Goal: Check status: Check status

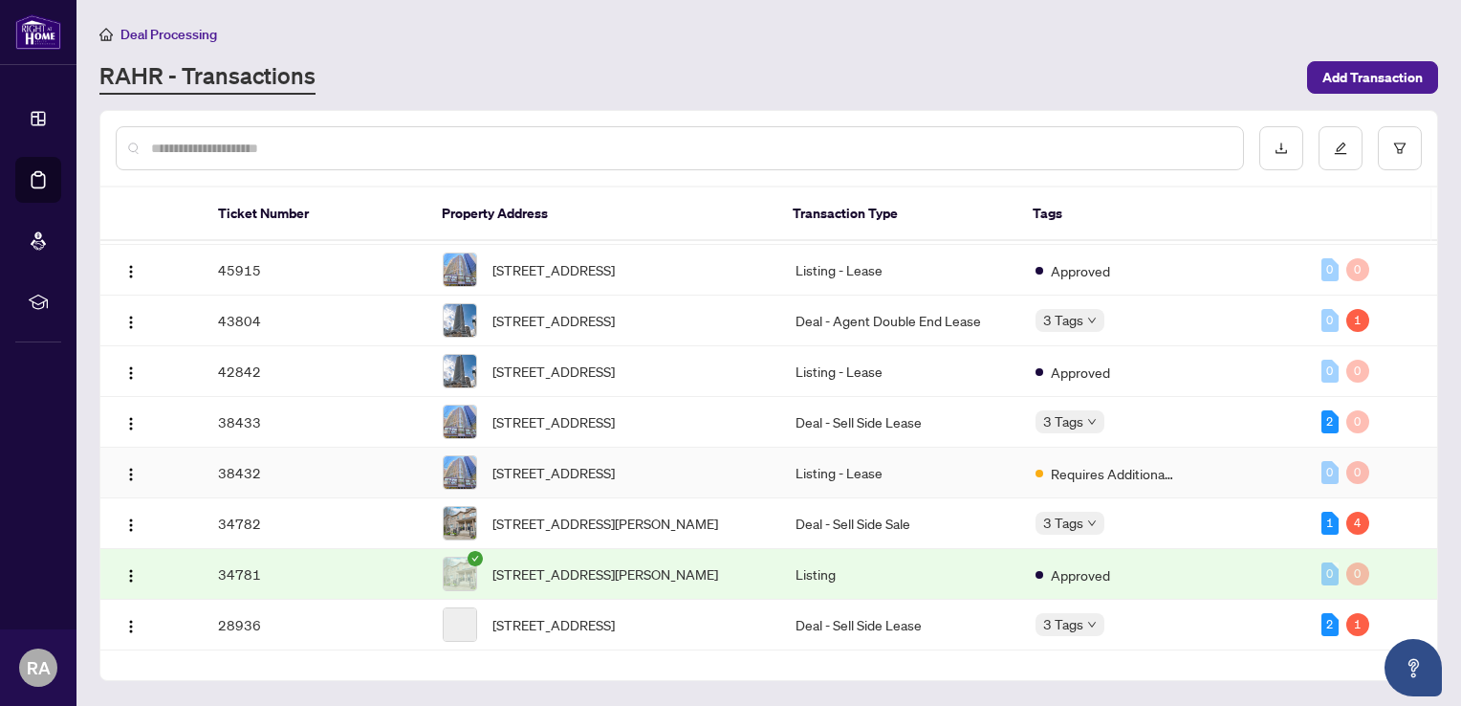
scroll to position [264, 0]
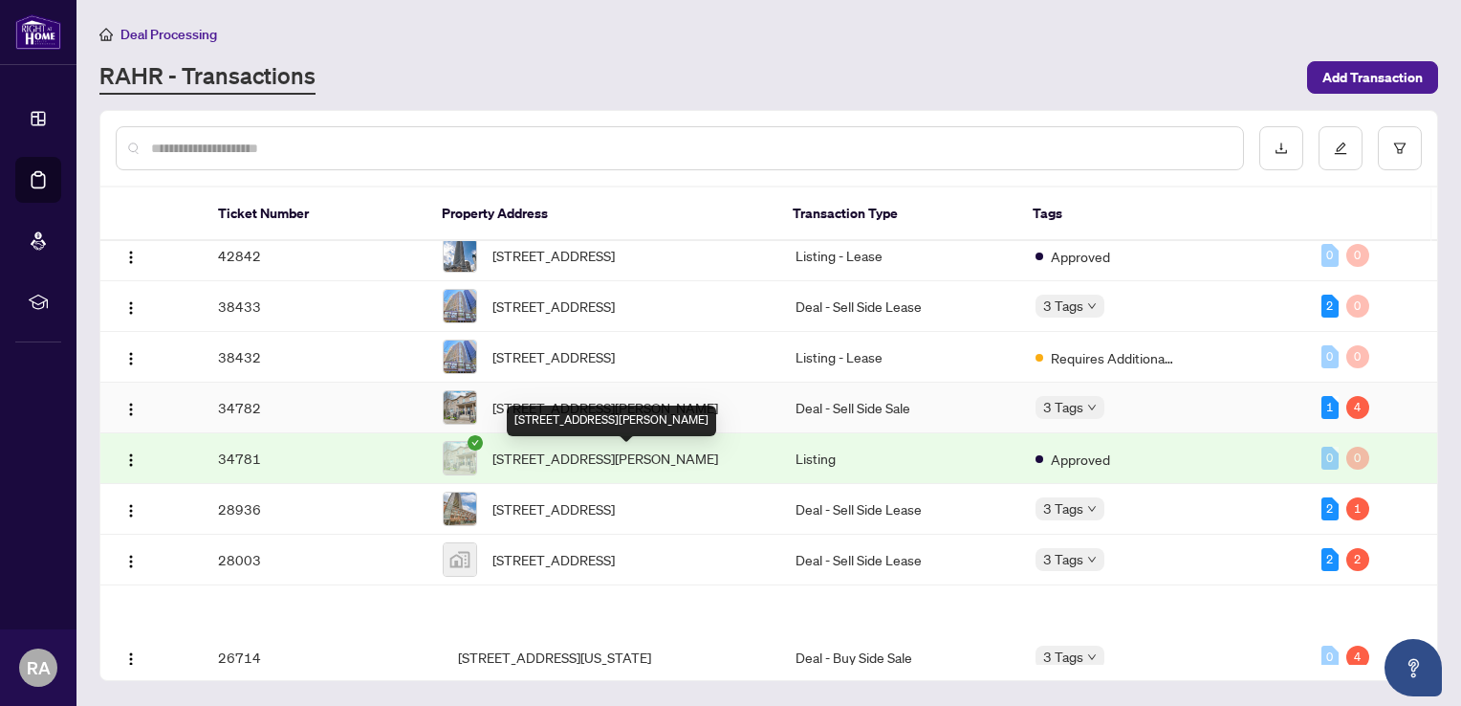
click at [634, 418] on span "[STREET_ADDRESS][PERSON_NAME]" at bounding box center [606, 407] width 226 height 21
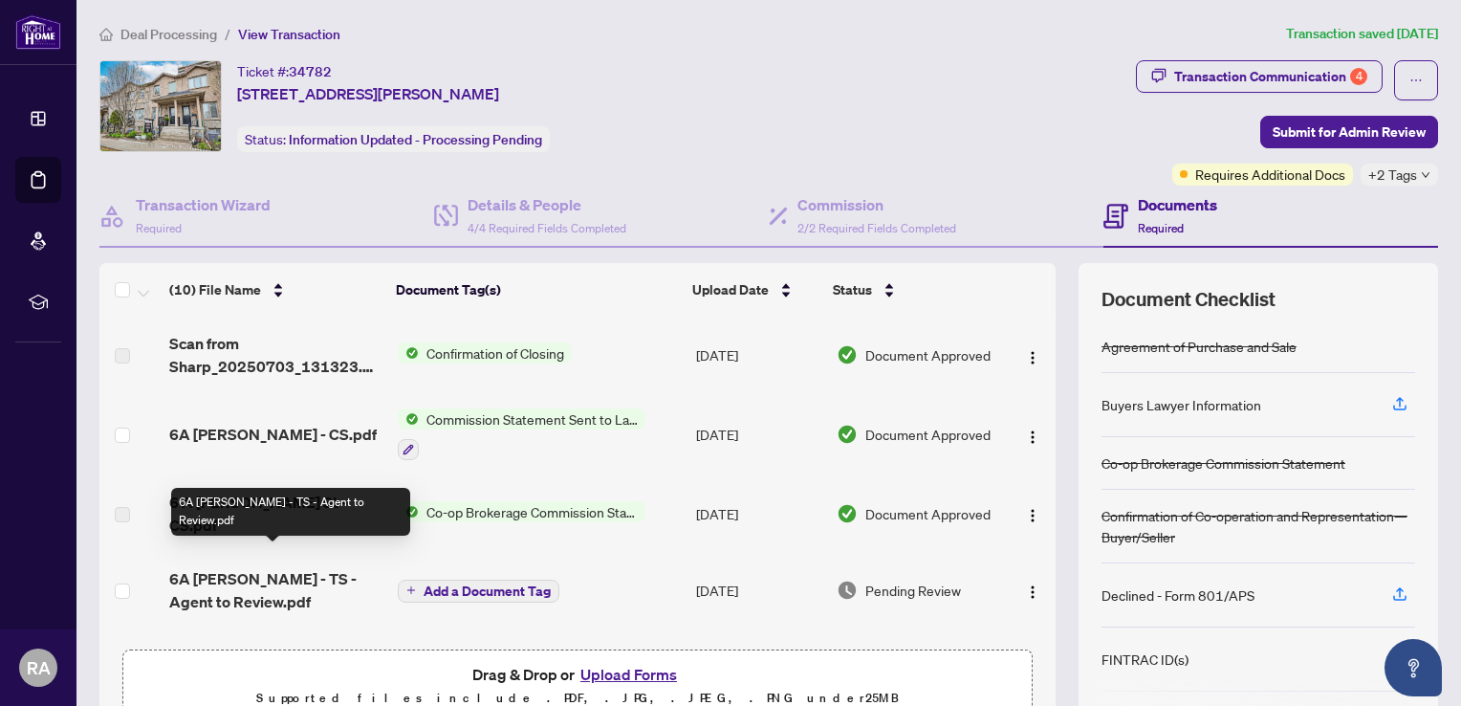
click at [207, 567] on span "6A [PERSON_NAME] - TS - Agent to Review.pdf" at bounding box center [275, 590] width 213 height 46
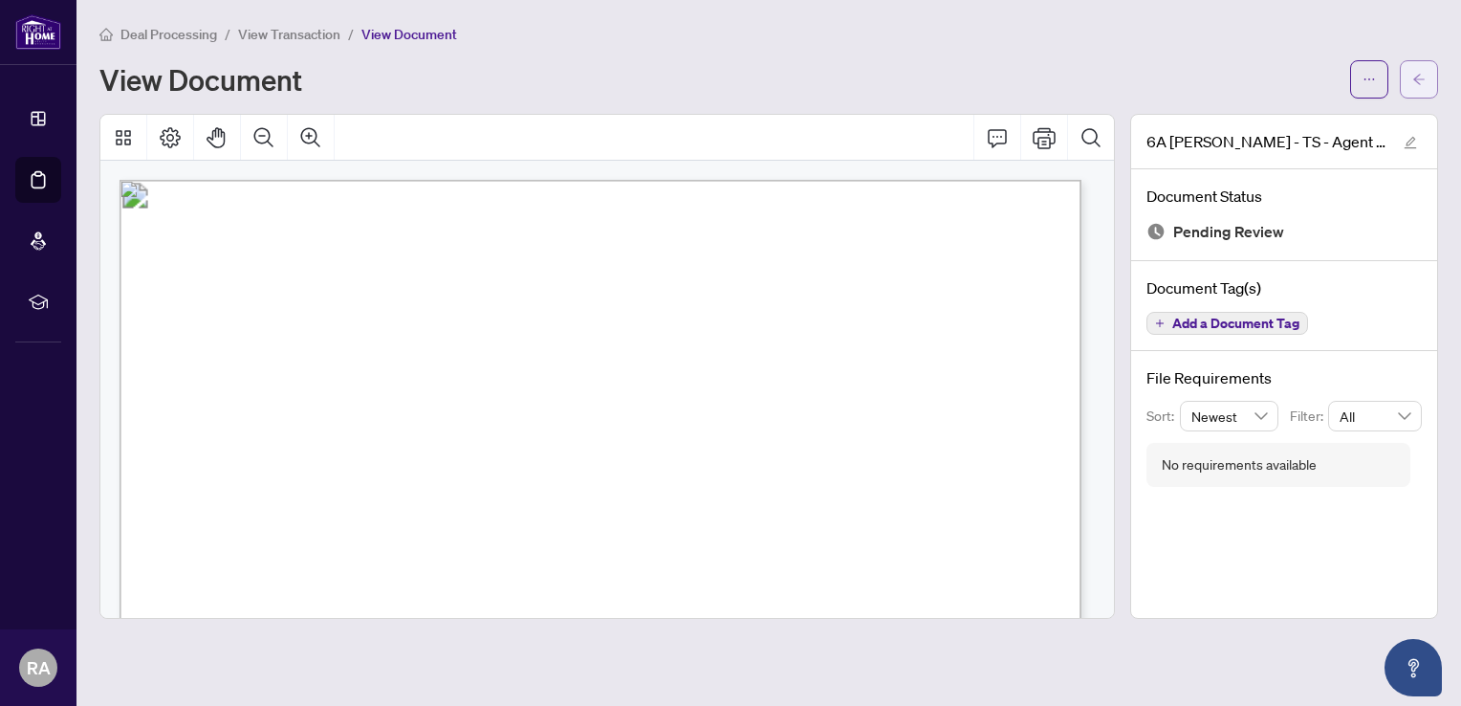
click at [1423, 82] on icon "arrow-left" at bounding box center [1419, 79] width 13 height 13
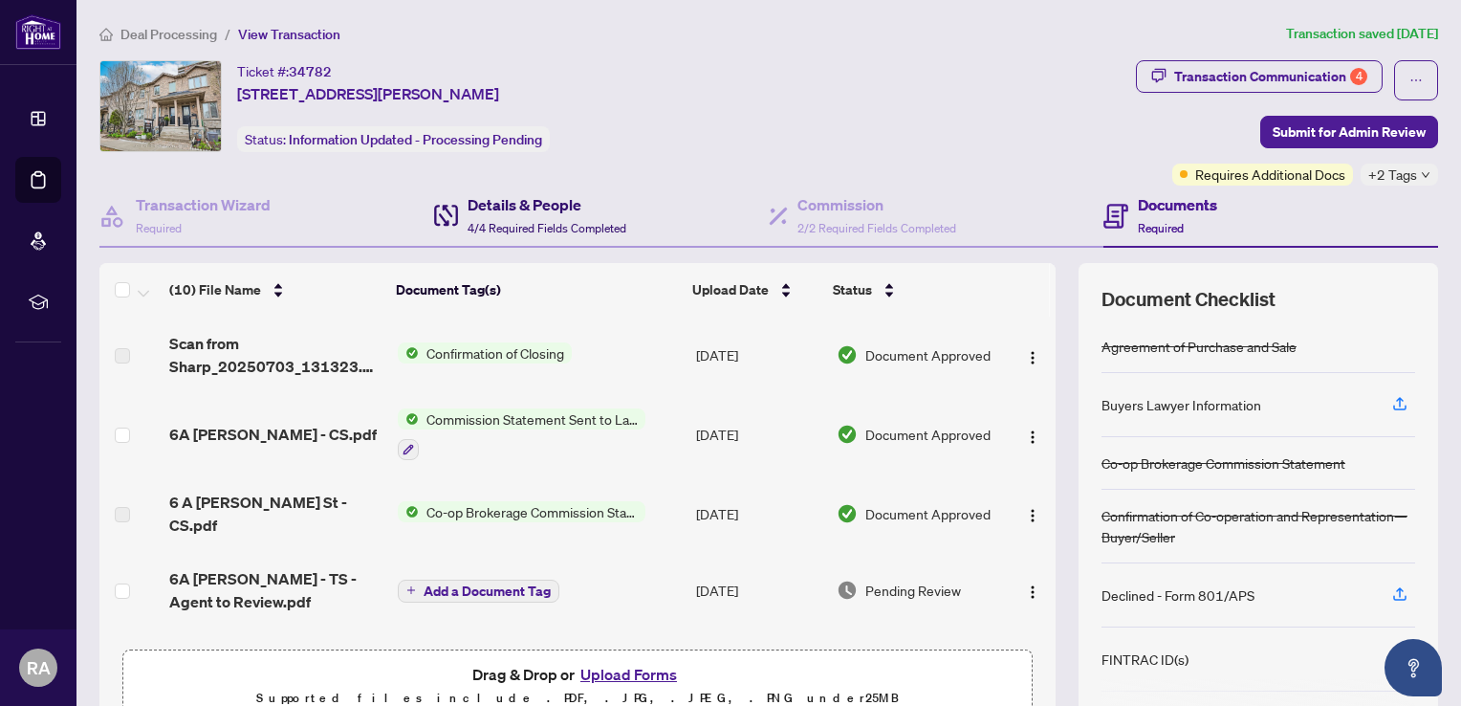
click at [539, 221] on span "4/4 Required Fields Completed" at bounding box center [547, 228] width 159 height 14
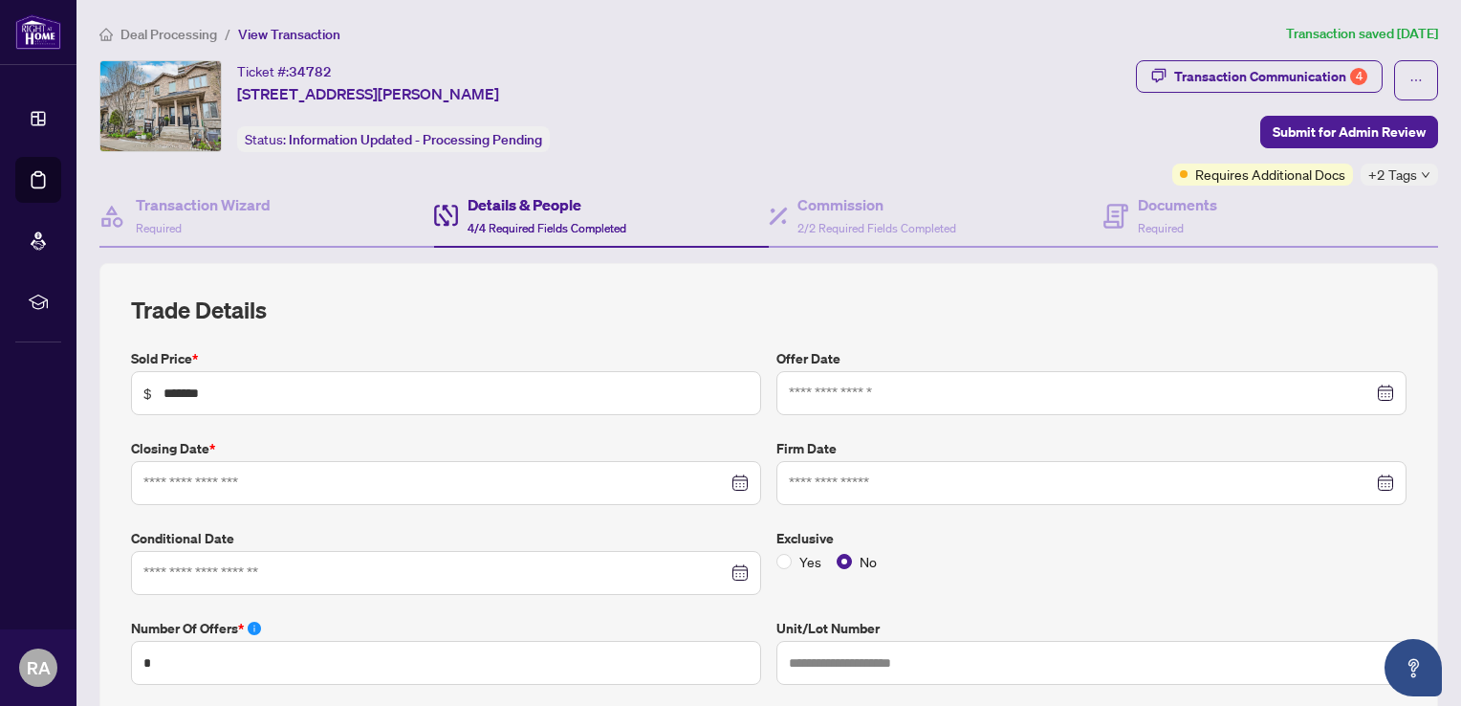
type input "**********"
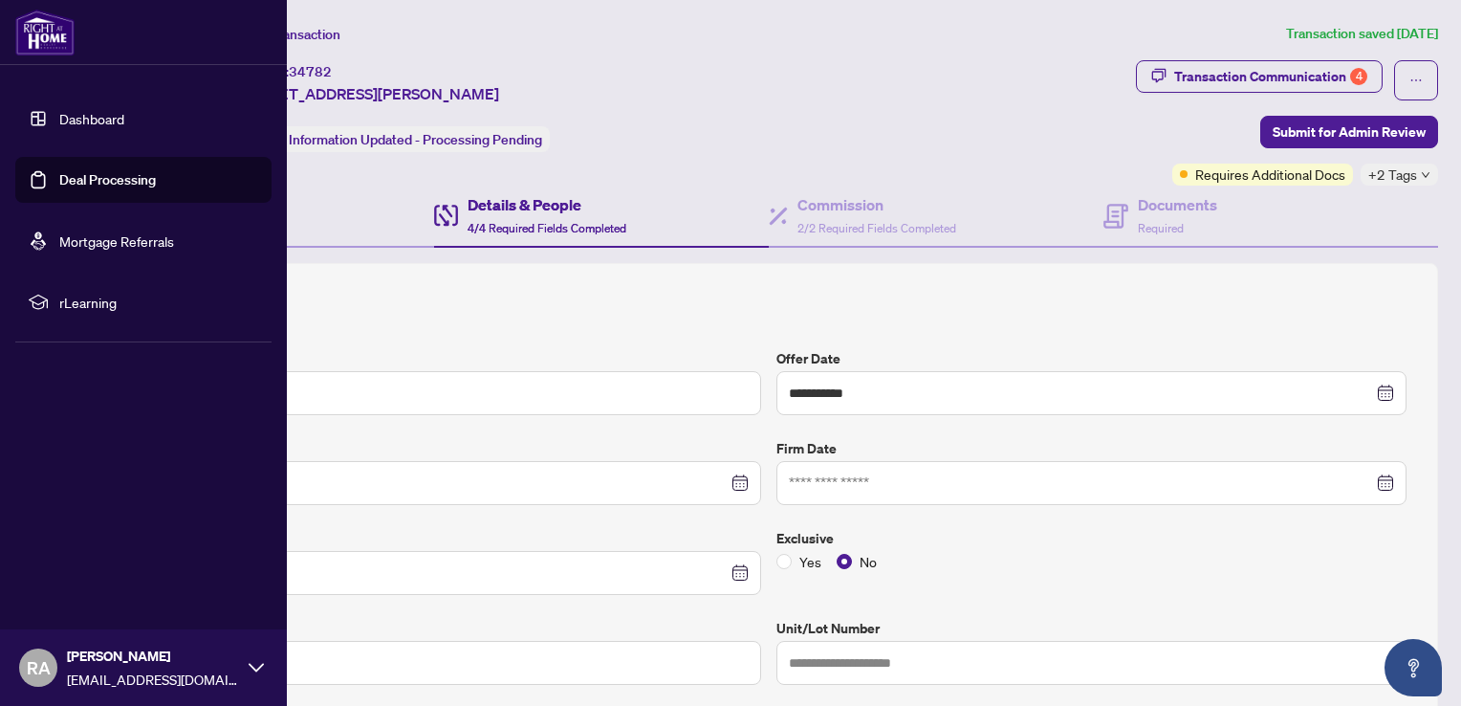
click at [96, 176] on link "Deal Processing" at bounding box center [107, 179] width 97 height 17
